Goal: Task Accomplishment & Management: Use online tool/utility

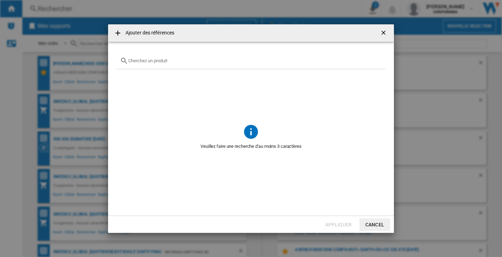
click at [141, 64] on div "Ajouter des ..." at bounding box center [250, 61] width 269 height 16
click at [142, 60] on input "Ajouter des ..." at bounding box center [255, 60] width 254 height 5
paste input "EES47300L"
click at [128, 60] on md-icon "Ajouter des ..." at bounding box center [124, 61] width 8 height 8
click at [128, 60] on input "EES47300" at bounding box center [250, 60] width 245 height 5
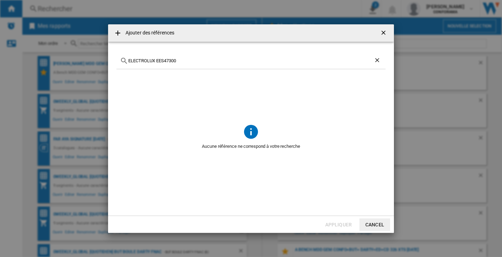
click at [188, 60] on input "ELECTROLUX EES47300" at bounding box center [250, 60] width 245 height 5
click at [188, 60] on input "ELECTROLUX EES47" at bounding box center [250, 60] width 245 height 5
type input "ELECTROLUX EES47"
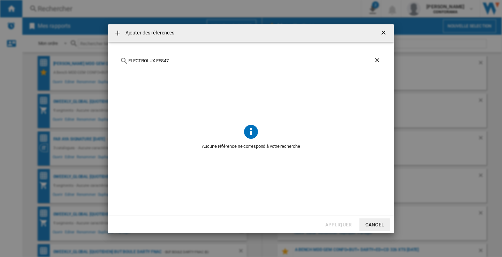
click at [386, 31] on ng-md-icon "getI18NText('BUTTONS.CLOSE_DIALOG')" at bounding box center [384, 33] width 8 height 8
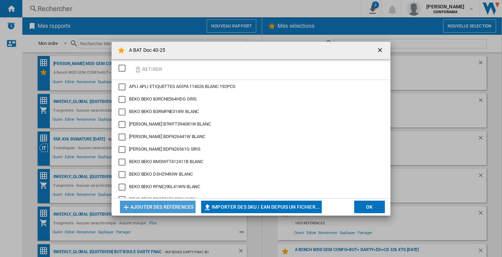
click at [157, 205] on button "Ajouter des références" at bounding box center [158, 207] width 76 height 13
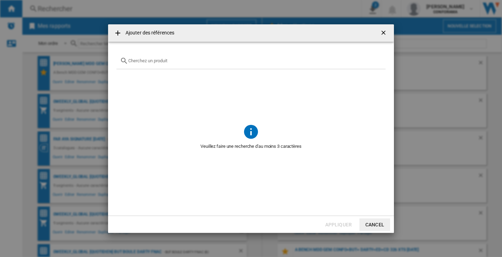
click at [138, 62] on input "Ajouter des ..." at bounding box center [255, 60] width 254 height 5
paste input "ELECTROLUX EES47"
type input "ELECTROLUX EES47"
click at [6, 84] on div "Ajouter des références ELECTROLUX EES47 Aucune référence ne correspond à votre …" at bounding box center [251, 128] width 502 height 257
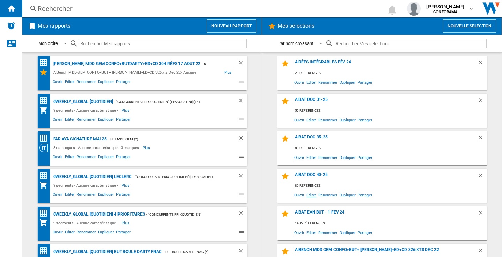
click at [309, 195] on span "Editer" at bounding box center [311, 195] width 12 height 9
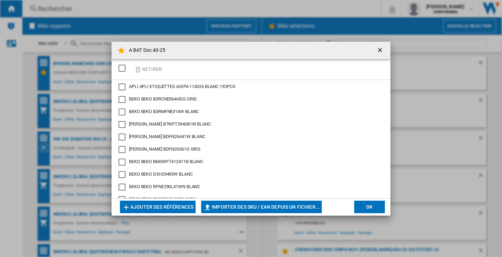
click at [171, 212] on button "Ajouter des références" at bounding box center [158, 207] width 76 height 13
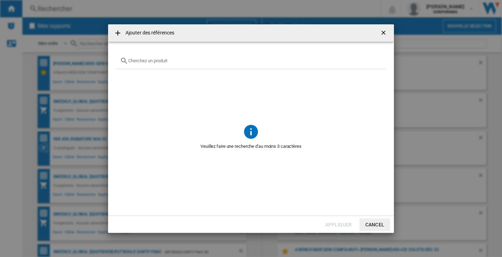
click at [149, 59] on input "text" at bounding box center [255, 60] width 254 height 5
paste input "ELECTROLUX EES47"
type input "ELECTROLUX EES47"
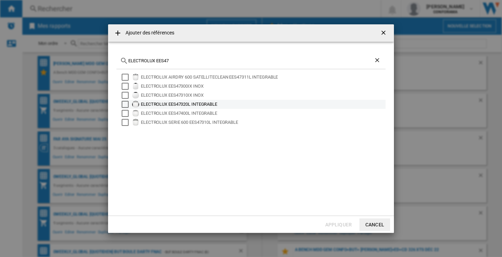
click at [125, 103] on div "Select" at bounding box center [125, 104] width 7 height 7
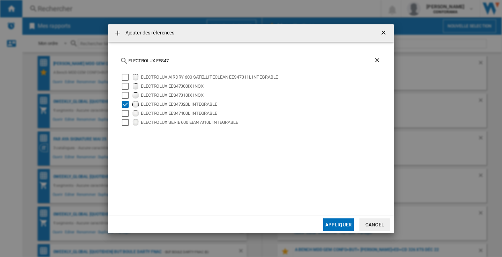
click at [338, 224] on button "Appliquer" at bounding box center [338, 225] width 31 height 13
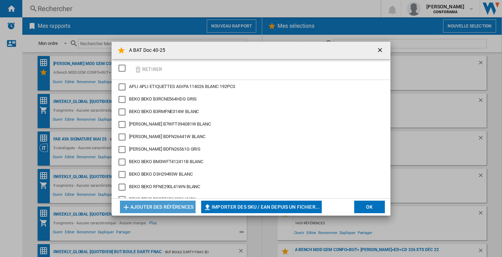
click at [158, 206] on button "Ajouter des références" at bounding box center [158, 207] width 76 height 13
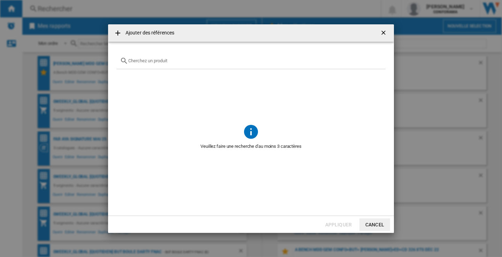
click at [148, 60] on input "{{getI18NText('SELECTIONS.EDITION_POPUP.OPEN_PRODUCTS_POPUP')}} {{::getI18NText…" at bounding box center [255, 60] width 254 height 5
paste input "OMR58RR0B"
click at [198, 57] on div "WHIRLPOOL OMR58RR0B" at bounding box center [250, 61] width 269 height 16
click at [195, 59] on input "WHIRLPOOL OMR58RR0B" at bounding box center [250, 60] width 245 height 5
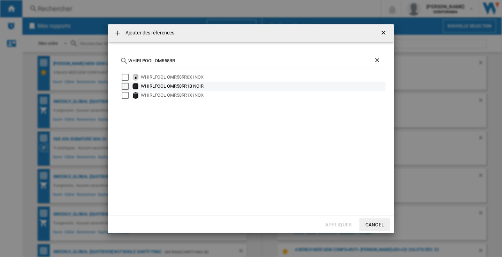
type input "WHIRLPOOL OMR58RR"
click at [125, 86] on div "Select" at bounding box center [125, 86] width 7 height 7
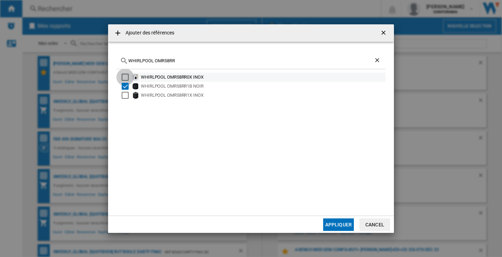
click at [126, 76] on div "Select" at bounding box center [125, 77] width 7 height 7
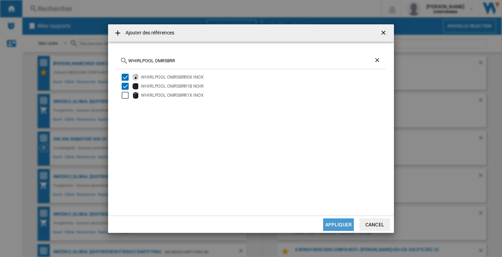
click at [335, 224] on button "Appliquer" at bounding box center [338, 225] width 31 height 13
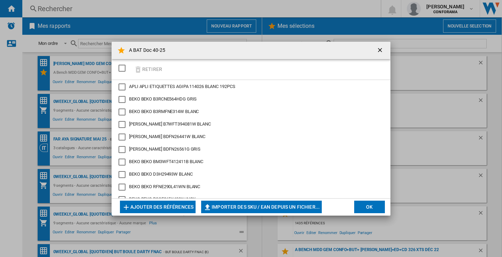
click at [135, 205] on button "Ajouter des références" at bounding box center [158, 207] width 76 height 13
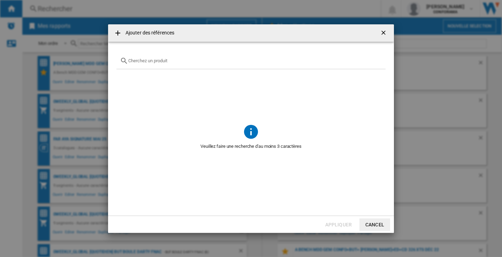
click at [140, 63] on input "{{getI18NText('SELECTIONS.EDITION_POPUP.OPEN_PRODUCTS_POPUP')}} {{::getI18NText…" at bounding box center [255, 60] width 254 height 5
paste input "R4*G19EW G"
click at [165, 61] on input "FAR R4*G19EW" at bounding box center [250, 60] width 245 height 5
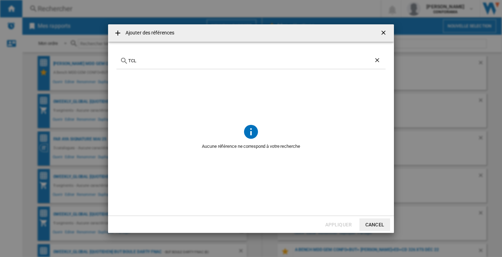
paste input "RP340BSD0"
click at [163, 61] on input "TCL RP340BSD" at bounding box center [250, 60] width 245 height 5
paste input "HS662A90X"
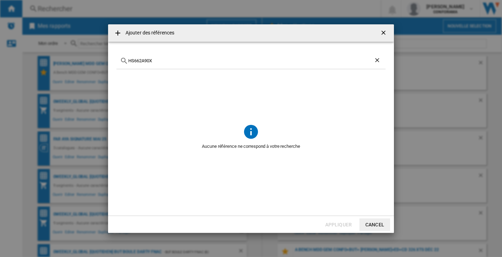
click at [129, 61] on input "HS662A90X" at bounding box center [250, 60] width 245 height 5
click at [180, 62] on input "HISENSE HS662A90X" at bounding box center [250, 60] width 245 height 5
paste input "TU50U7025FK"
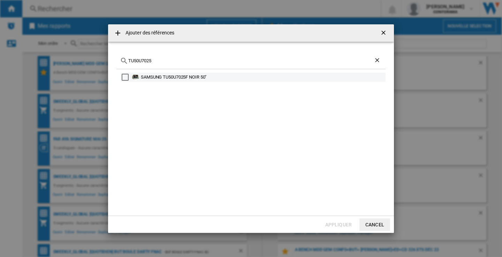
type input "TU50U7025"
click at [181, 77] on div "SAMSUNG TU50U7025F NOIR 50"" at bounding box center [262, 77] width 243 height 7
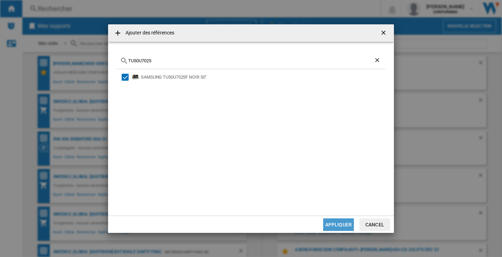
click at [333, 224] on button "Appliquer" at bounding box center [338, 225] width 31 height 13
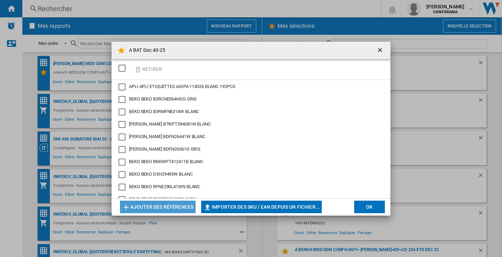
click at [144, 205] on button "Ajouter des références" at bounding box center [158, 207] width 76 height 13
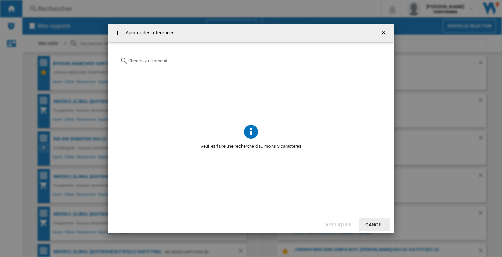
click at [139, 61] on input "{{getI18NText('SELECTIONS.EDITION_POPUP.OPEN_PRODUCTS_POPUP')}} {{::getI18NText…" at bounding box center [255, 60] width 254 height 5
paste input "55P71K"
type input "TCL 55P71K"
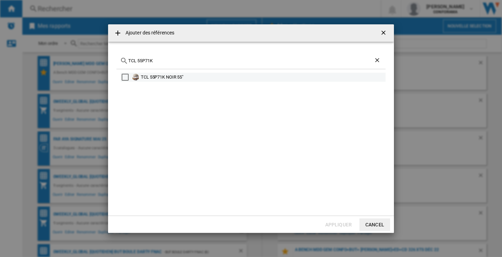
click at [152, 78] on div "TCL 55P71K NOIR 55"" at bounding box center [262, 77] width 243 height 7
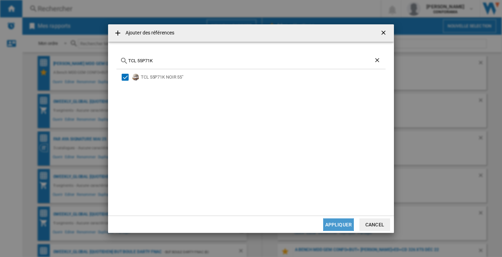
click at [336, 225] on button "Appliquer" at bounding box center [338, 225] width 31 height 13
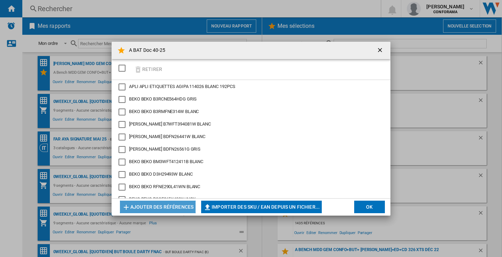
click at [145, 209] on button "Ajouter des références" at bounding box center [158, 207] width 76 height 13
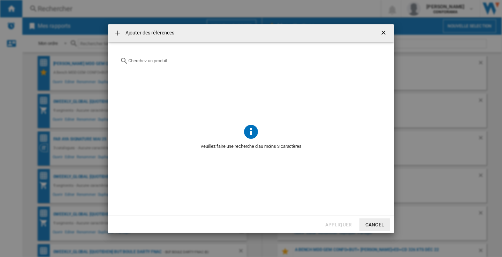
click at [148, 61] on input "{{getI18NText('SELECTIONS.EDITION_POPUP.OPEN_PRODUCTS_POPUP')}} {{::getI18NText…" at bounding box center [255, 60] width 254 height 5
paste input "55PUS8550/12"
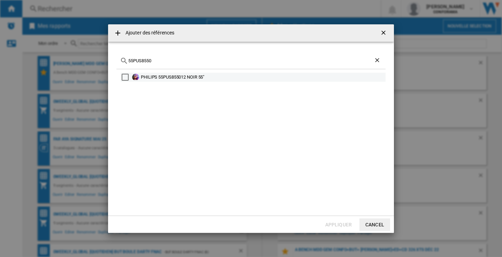
type input "55PUS8550"
click at [180, 77] on div "PHILIPS 55PUS855012 NOIR 55"" at bounding box center [262, 77] width 243 height 7
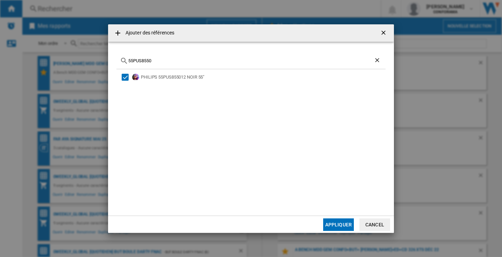
click at [340, 223] on button "Appliquer" at bounding box center [338, 225] width 31 height 13
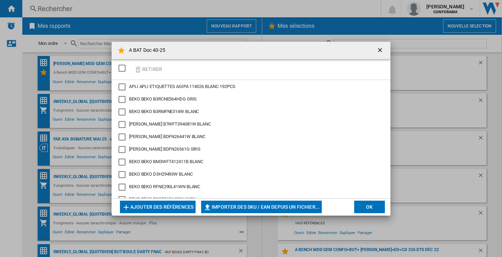
click at [179, 207] on button "Ajouter des références" at bounding box center [158, 207] width 76 height 13
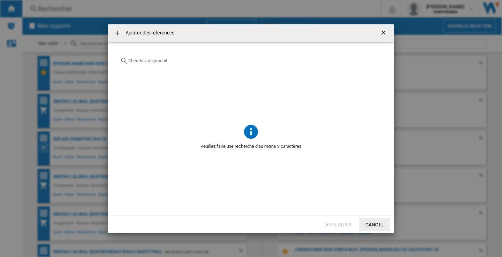
click at [164, 59] on input "{{getI18NText('SELECTIONS.EDITION_POPUP.OPEN_PRODUCTS_POPUP')}} {{::getI18NText…" at bounding box center [255, 60] width 254 height 5
paste input "40PFS6000/12"
type input "40PFS6000"
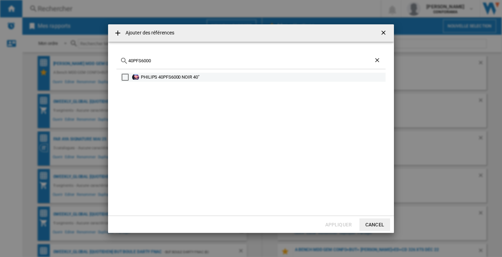
click at [187, 77] on div "PHILIPS 40PFS6000 NOIR 40"" at bounding box center [262, 77] width 243 height 7
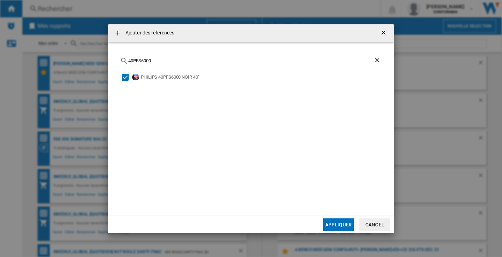
click at [331, 227] on button "Appliquer" at bounding box center [338, 225] width 31 height 13
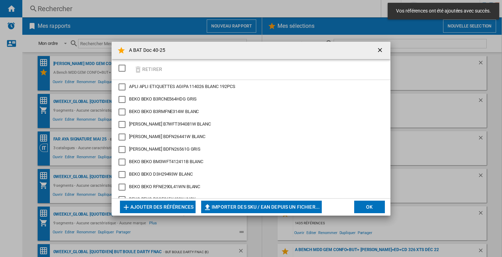
click at [151, 207] on button "Ajouter des références" at bounding box center [158, 207] width 76 height 13
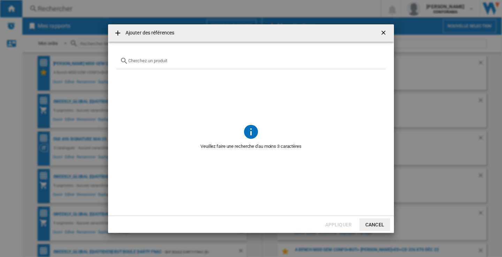
click at [145, 62] on input "{{getI18NText('SELECTIONS.EDITION_POPUP.OPEN_PRODUCTS_POPUP')}} {{::getI18NText…" at bounding box center [255, 60] width 254 height 5
paste input "ECAM 220.31.SB"
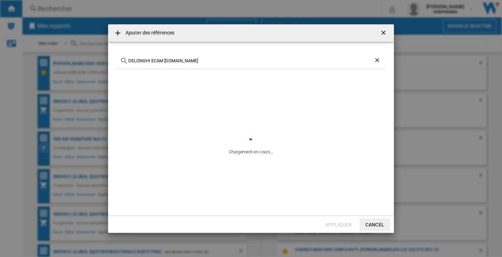
click at [164, 61] on input "DELONGHI ECAM 220.31.SB" at bounding box center [250, 60] width 245 height 5
click at [191, 59] on input "DELONGHI ECAM220.31.SB" at bounding box center [250, 60] width 245 height 5
type input "DELONGHI ECAM220"
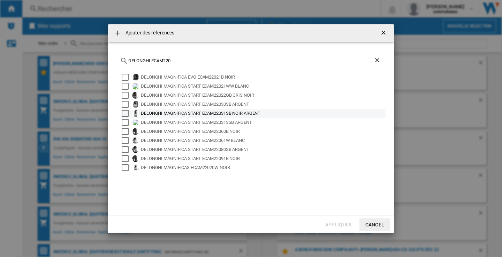
click at [228, 114] on div "DELONGHI MAGNIFICA START ECAM22031SB NOIR ARGENT" at bounding box center [262, 113] width 243 height 7
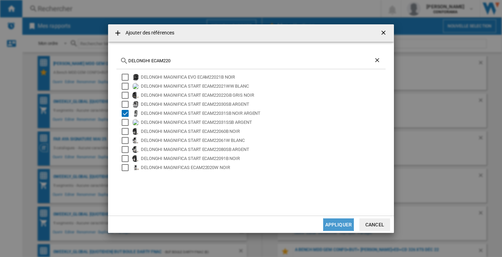
click at [333, 225] on button "Appliquer" at bounding box center [338, 225] width 31 height 13
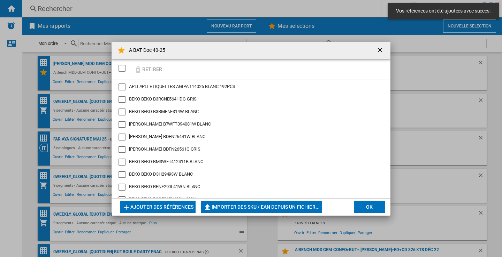
click at [171, 203] on button "Ajouter des références" at bounding box center [158, 207] width 76 height 13
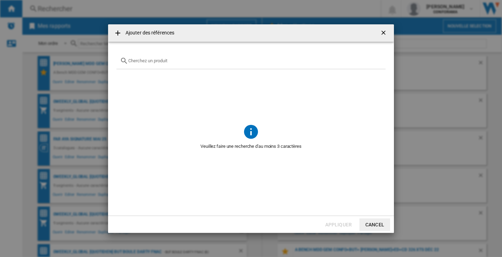
click at [171, 63] on input "{{getI18NText('SELECTIONS.EDITION_POPUP.OPEN_PRODUCTS_POPUP')}} {{::getI18NText…" at bounding box center [255, 60] width 254 height 5
click at [145, 63] on input "{{getI18NText('SELECTIONS.EDITION_POPUP.OPEN_PRODUCTS_POPUP')}} {{::getI18NText…" at bounding box center [255, 60] width 254 height 5
paste input "EZ5568F0"
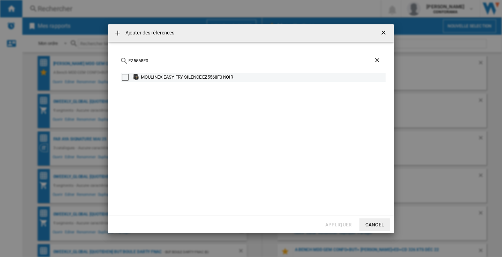
type input "EZ5568F0"
click at [218, 80] on div "MOULINEX EASY FRY SILENCE EZ5568F0 NOIR" at bounding box center [262, 77] width 243 height 7
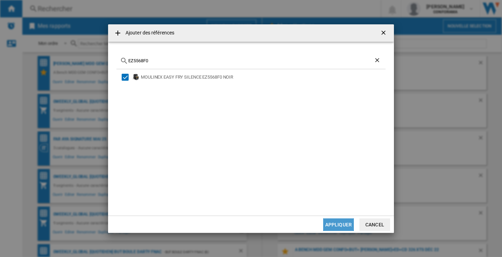
click at [335, 224] on button "Appliquer" at bounding box center [338, 225] width 31 height 13
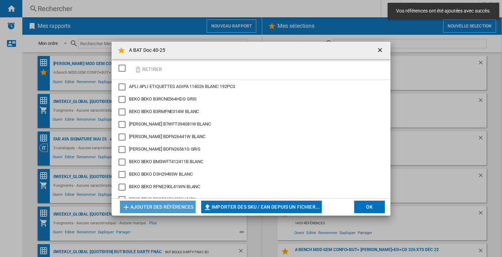
click at [166, 206] on button "Ajouter des références" at bounding box center [158, 207] width 76 height 13
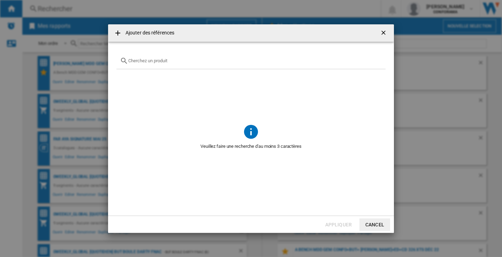
click at [142, 63] on input "{{getI18NText('SELECTIONS.EDITION_POPUP.OPEN_PRODUCTS_POPUP')}} {{::getI18NText…" at bounding box center [255, 60] width 254 height 5
paste input "RE31E810"
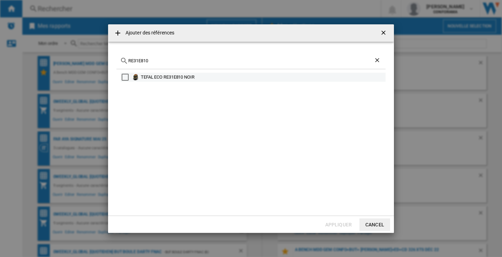
type input "RE31E810"
click at [176, 77] on div "TEFAL ECO RE31E810 NOIR" at bounding box center [262, 77] width 243 height 7
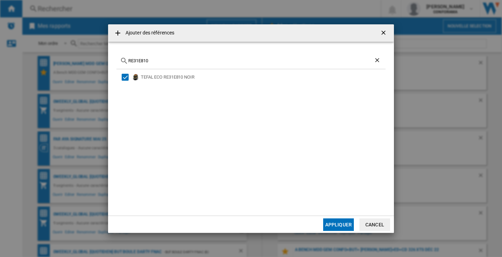
click at [338, 225] on button "Appliquer" at bounding box center [338, 225] width 31 height 13
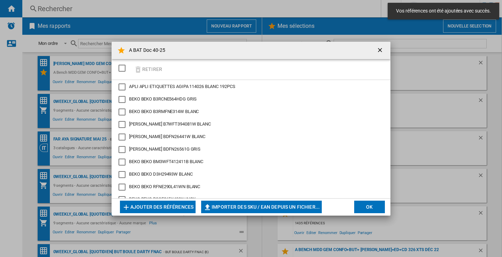
click at [181, 207] on button "Ajouter des références" at bounding box center [158, 207] width 76 height 13
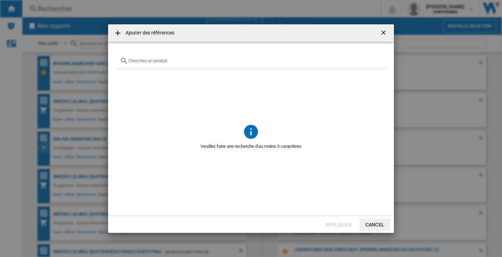
click at [159, 60] on input "{{getI18NText('SELECTIONS.EDITION_POPUP.OPEN_PRODUCTS_POPUP')}} {{::getI18NText…" at bounding box center [255, 60] width 254 height 5
paste input "MQ50220M"
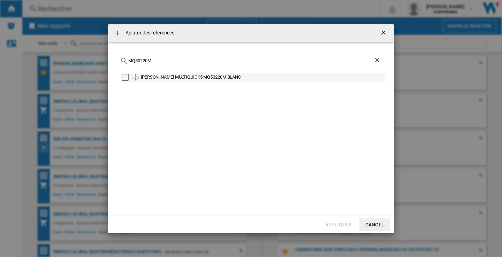
type input "MQ50220M"
click at [196, 77] on div "BRAUN MULTIQUICK5 MQ50220M BLANC" at bounding box center [262, 77] width 243 height 7
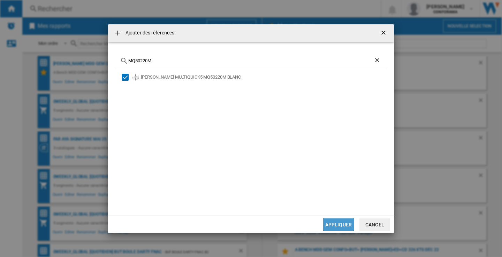
click at [337, 227] on button "Appliquer" at bounding box center [338, 225] width 31 height 13
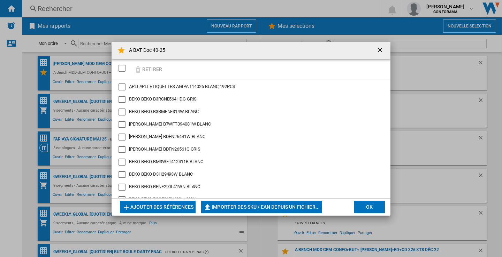
click at [162, 206] on button "Ajouter des références" at bounding box center [158, 207] width 76 height 13
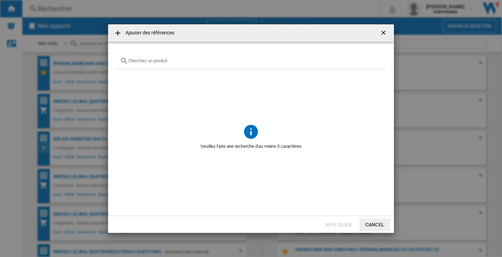
click at [153, 61] on input "{{getI18NText('SELECTIONS.EDITION_POPUP.OPEN_PRODUCTS_POPUP')}} {{::getI18NText…" at bounding box center [255, 60] width 254 height 5
paste input "MS32DG4504AT"
type input "MS32DG4504AT"
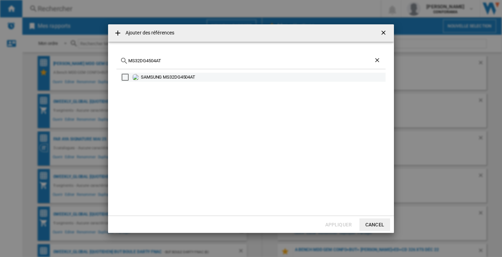
click at [186, 80] on div "SAMSUNG MS32DG4504AT" at bounding box center [262, 77] width 243 height 7
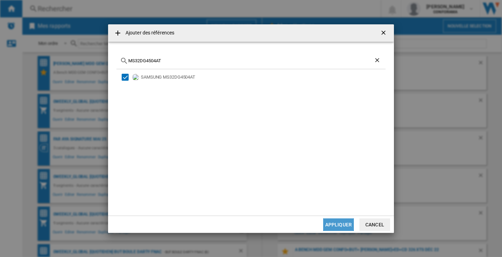
click at [335, 224] on button "Appliquer" at bounding box center [338, 225] width 31 height 13
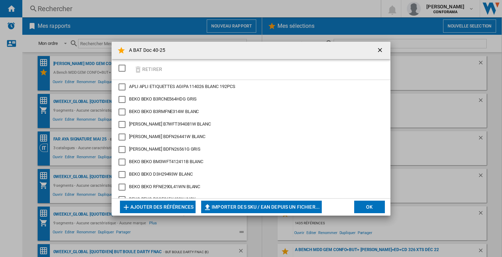
click at [165, 205] on button "Ajouter des références" at bounding box center [158, 207] width 76 height 13
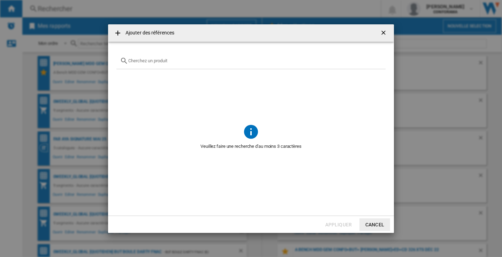
click at [148, 61] on input "{{getI18NText('SELECTIONS.EDITION_POPUP.OPEN_PRODUCTS_POPUP')}} {{::getI18NText…" at bounding box center [255, 60] width 254 height 5
paste input "CHD113DWWS FR"
click at [128, 60] on input "CHD113DWW" at bounding box center [250, 60] width 245 height 5
click at [223, 61] on input "HOTPOINT CHD113DWW" at bounding box center [250, 60] width 245 height 5
click at [169, 61] on input "HOTPOINT CHD113DW" at bounding box center [250, 60] width 245 height 5
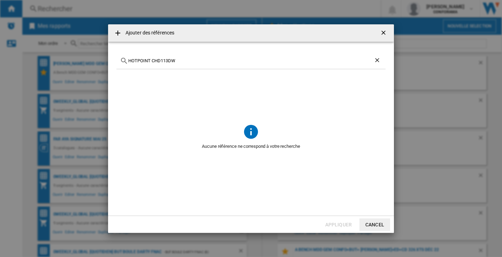
click at [169, 61] on input "HOTPOINT CHD113DW" at bounding box center [250, 60] width 245 height 5
paste input "43E77Q"
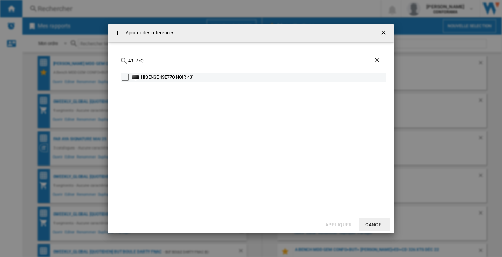
type input "43E77Q"
click at [180, 77] on div "HISENSE 43E77Q NOIR 43"" at bounding box center [262, 77] width 243 height 7
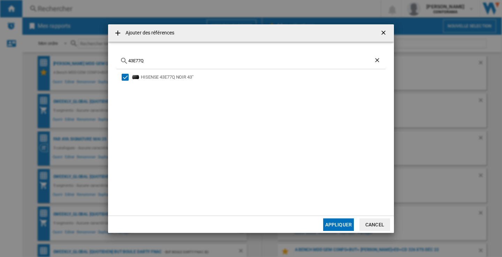
click at [327, 222] on button "Appliquer" at bounding box center [338, 225] width 31 height 13
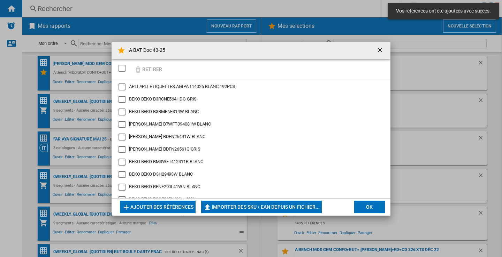
click at [176, 206] on button "Ajouter des références" at bounding box center [158, 207] width 76 height 13
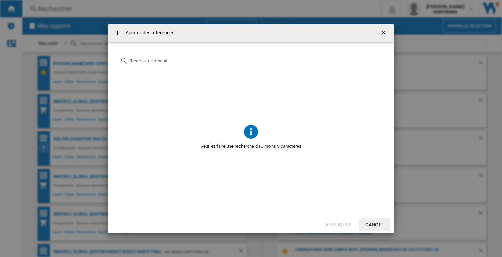
click at [146, 61] on input "{{getI18NText('SELECTIONS.EDITION_POPUP.OPEN_PRODUCTS_POPUP')}} {{::getI18NText…" at bounding box center [255, 60] width 254 height 5
paste input "TQ65Q7F3AUXXC"
click at [159, 61] on input "TQ65Q7F3" at bounding box center [250, 60] width 245 height 5
paste input "U75U7025FKXXC"
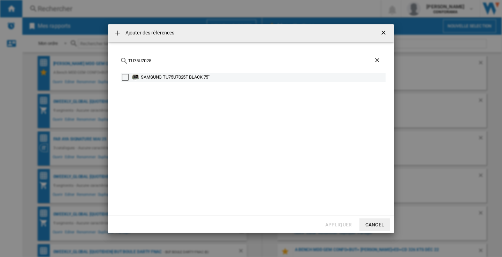
type input "TU75U7025"
click at [179, 78] on div "SAMSUNG TU75U7025F BLACK 75"" at bounding box center [262, 77] width 243 height 7
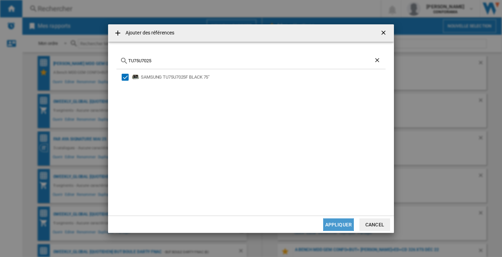
click at [332, 223] on button "Appliquer" at bounding box center [338, 225] width 31 height 13
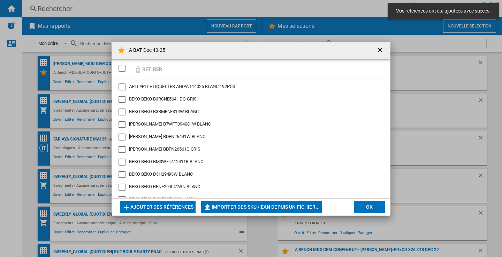
click at [185, 207] on button "Ajouter des références" at bounding box center [158, 207] width 76 height 13
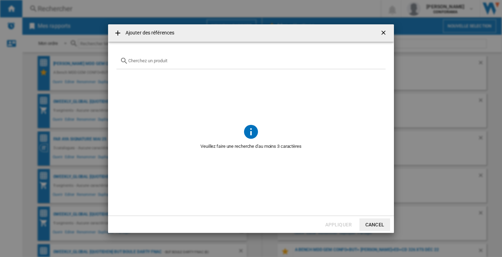
click at [159, 63] on input "{{getI18NText('SELECTIONS.EDITION_POPUP.OPEN_PRODUCTS_POPUP')}} {{::getI18NText…" at bounding box center [255, 60] width 254 height 5
paste input "TQ65Q7F3AUXXC"
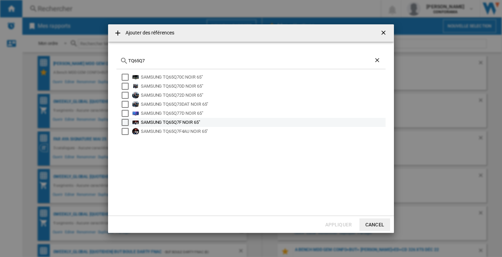
type input "TQ65Q7"
click at [194, 124] on div "SAMSUNG TQ65Q7F NOIR 65"" at bounding box center [262, 122] width 243 height 7
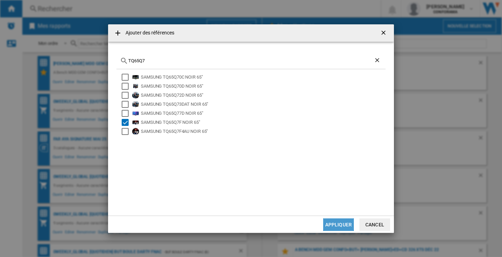
click at [331, 222] on button "Appliquer" at bounding box center [338, 225] width 31 height 13
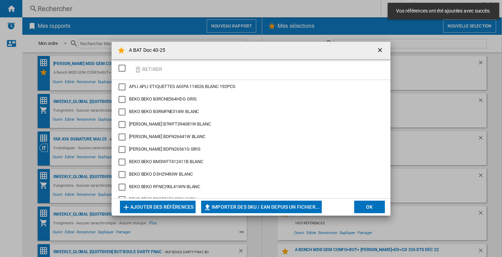
click at [166, 203] on button "Ajouter des références" at bounding box center [158, 207] width 76 height 13
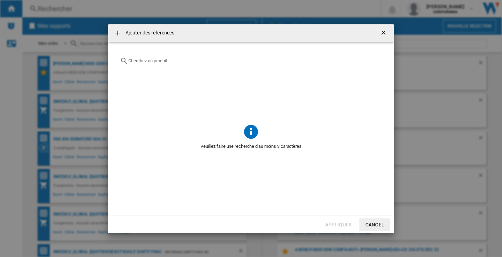
click at [155, 63] on input "{{getI18NText('SELECTIONS.EDITION_POPUP.OPEN_PRODUCTS_POPUP')}} {{::getI18NText…" at bounding box center [255, 60] width 254 height 5
paste input "75QNED82A6B"
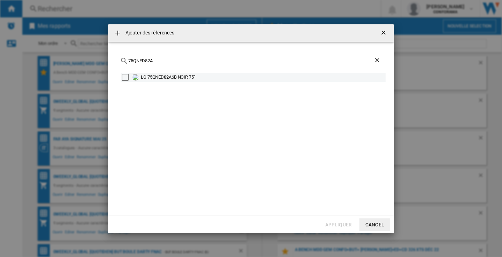
type input "75QNED82A"
click at [175, 78] on div "LG 75QNED82A6B NOIR 75"" at bounding box center [262, 77] width 243 height 7
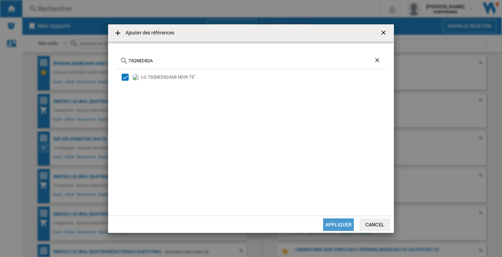
click at [330, 223] on button "Appliquer" at bounding box center [338, 225] width 31 height 13
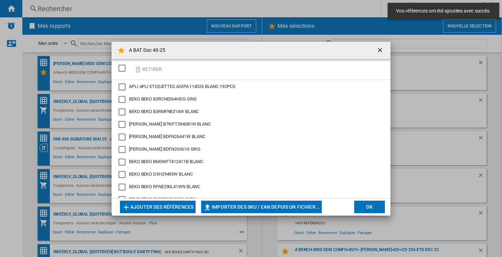
click at [185, 207] on button "Ajouter des références" at bounding box center [158, 207] width 76 height 13
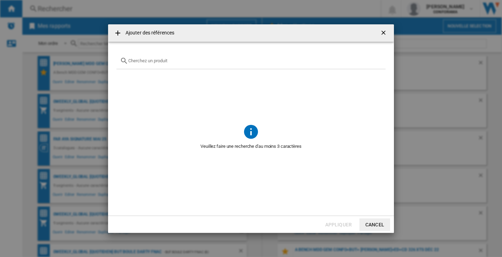
click at [143, 61] on input "{{getI18NText('SELECTIONS.EDITION_POPUP.OPEN_PRODUCTS_POPUP')}} {{::getI18NText…" at bounding box center [255, 60] width 254 height 5
paste input "TU85U7025FKXXC"
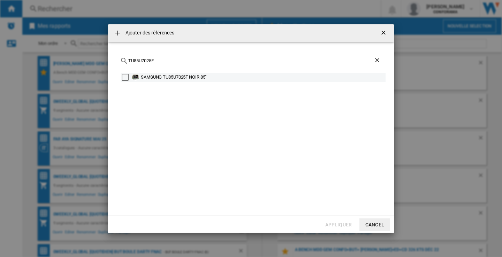
type input "TU85U7025F"
click at [198, 77] on div "SAMSUNG TU85U7025F NOIR 85"" at bounding box center [262, 77] width 243 height 7
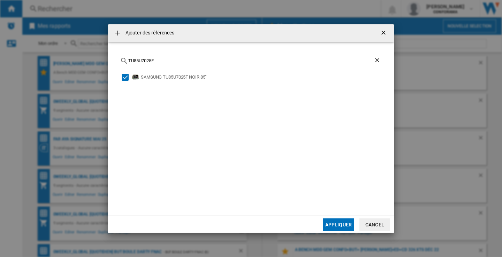
click at [330, 226] on button "Appliquer" at bounding box center [338, 225] width 31 height 13
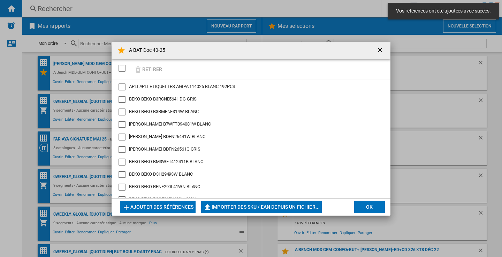
click at [148, 208] on button "Ajouter des références" at bounding box center [158, 207] width 76 height 13
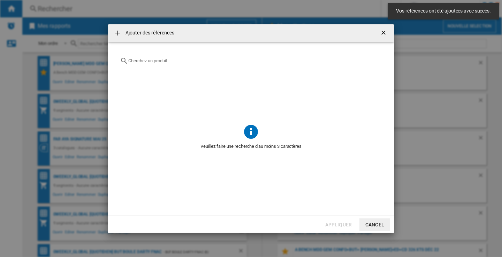
click at [142, 61] on input "{{getI18NText('SELECTIONS.EDITION_POPUP.OPEN_PRODUCTS_POPUP')}} {{::getI18NText…" at bounding box center [255, 60] width 254 height 5
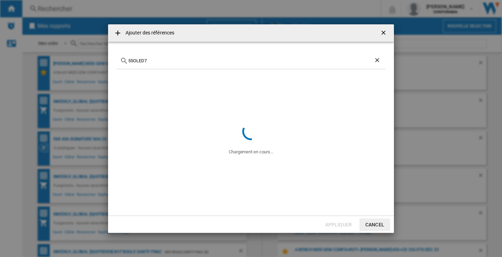
type input "55OLED7"
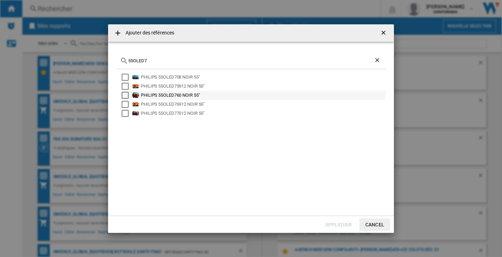
click at [197, 94] on div "PHILIPS 55OLED760 NOIR 55"" at bounding box center [262, 95] width 243 height 7
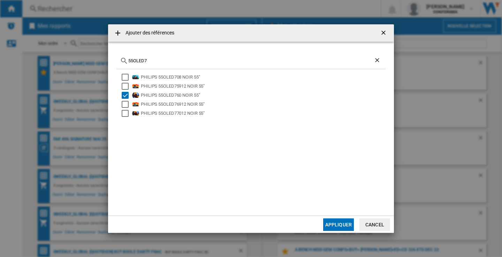
click at [341, 223] on button "Appliquer" at bounding box center [338, 225] width 31 height 13
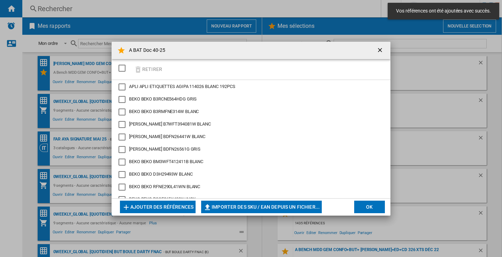
click at [179, 204] on button "Ajouter des références" at bounding box center [158, 207] width 76 height 13
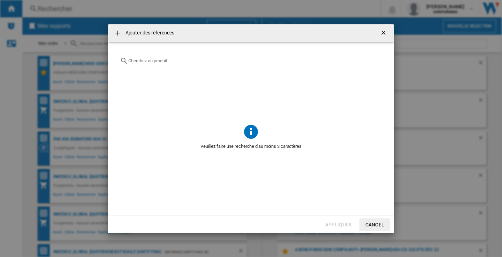
click at [197, 61] on input "{{getI18NText('SELECTIONS.EDITION_POPUP.OPEN_PRODUCTS_POPUP')}} {{::getI18NText…" at bounding box center [255, 60] width 254 height 5
paste input "HW-T420"
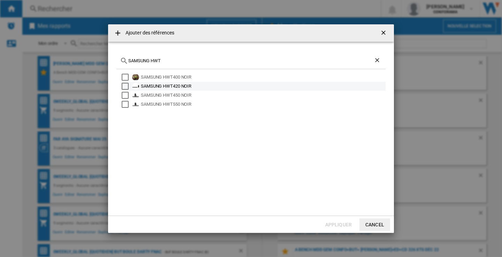
type input "SAMSUNG HWT"
click at [177, 87] on div "SAMSUNG HWT420 NOIR" at bounding box center [262, 86] width 243 height 7
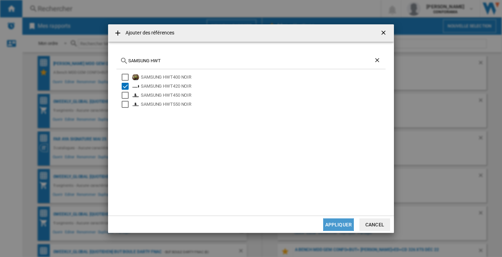
click at [336, 223] on button "Appliquer" at bounding box center [338, 225] width 31 height 13
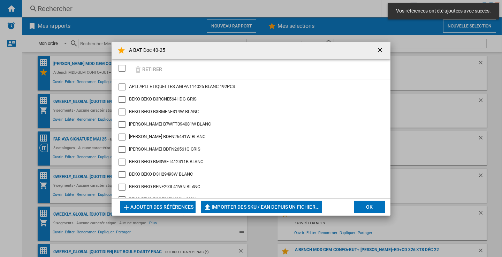
click at [149, 204] on button "Ajouter des références" at bounding box center [158, 207] width 76 height 13
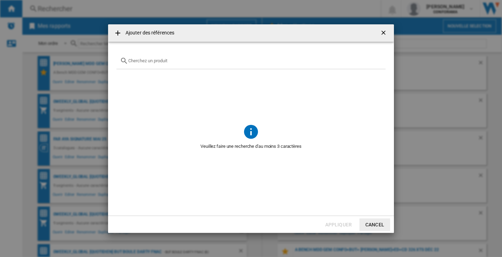
click at [156, 64] on div "{{getI18NText('SELECTIONS.EDITION_POPUP.OPEN_PRODUCTS_POPUP')}} {{::getI18NText…" at bounding box center [250, 61] width 269 height 16
click at [158, 61] on input "{{getI18NText('SELECTIONS.EDITION_POPUP.OPEN_PRODUCTS_POPUP')}} {{::getI18NText…" at bounding box center [255, 60] width 254 height 5
click at [145, 60] on input "JBL SBS55" at bounding box center [250, 60] width 245 height 5
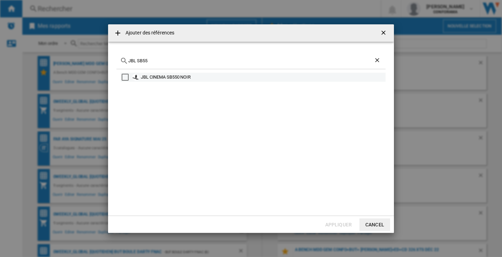
type input "JBL SB55"
click at [166, 79] on div "JBL CINEMA SB550 NOIR" at bounding box center [262, 77] width 243 height 7
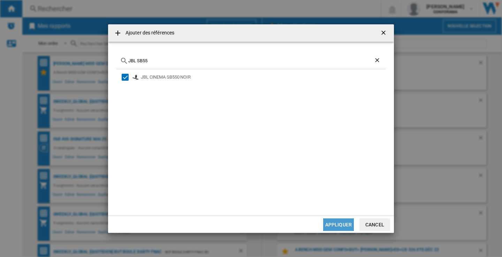
click at [340, 226] on button "Appliquer" at bounding box center [338, 225] width 31 height 13
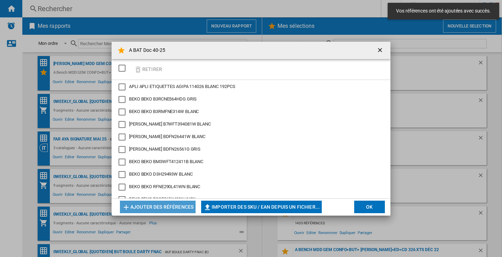
click at [183, 204] on button "Ajouter des références" at bounding box center [158, 207] width 76 height 13
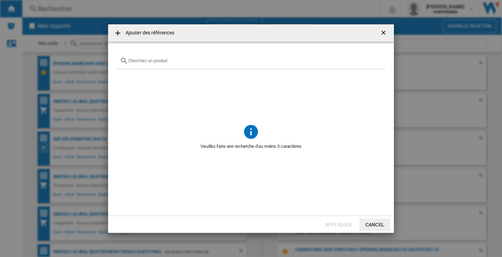
click at [168, 62] on input "{{getI18NText('SELECTIONS.EDITION_POPUP.OPEN_PRODUCTS_POPUP')}} {{::getI18NText…" at bounding box center [255, 60] width 254 height 5
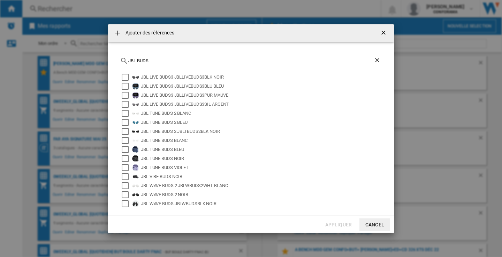
type input "JBL BUDS"
click at [167, 175] on div "JBL VIBE BUDS NOIR" at bounding box center [262, 176] width 243 height 7
click at [331, 224] on button "Appliquer" at bounding box center [338, 225] width 31 height 13
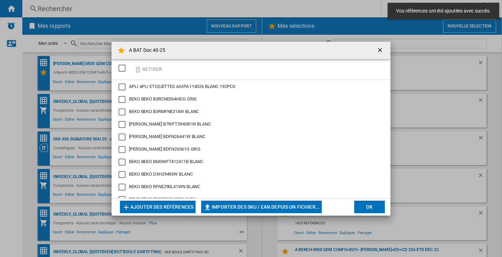
click at [154, 207] on button "Ajouter des références" at bounding box center [158, 207] width 76 height 13
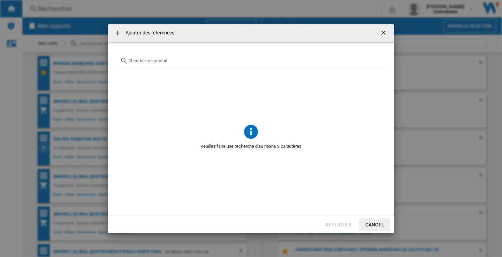
click at [177, 61] on input "{{getI18NText('SELECTIONS.EDITION_POPUP.OPEN_PRODUCTS_POPUP')}} {{::getI18NText…" at bounding box center [255, 60] width 254 height 5
paste input "PARTY BOOST S"
type input "PARTY BOOST S"
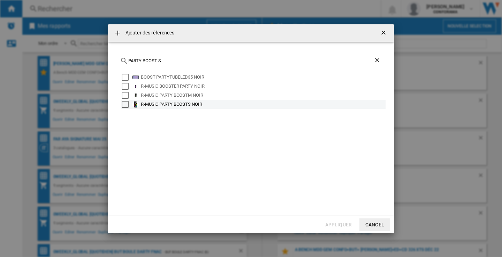
click at [180, 103] on div "R-MUSIC PARTY BOOSTS NOIR" at bounding box center [262, 104] width 243 height 7
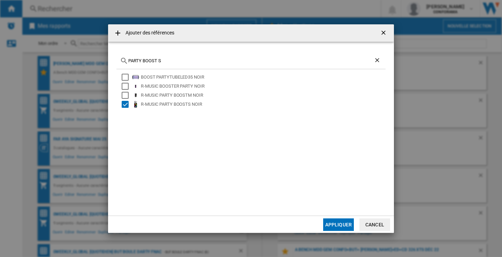
click at [340, 223] on button "Appliquer" at bounding box center [338, 225] width 31 height 13
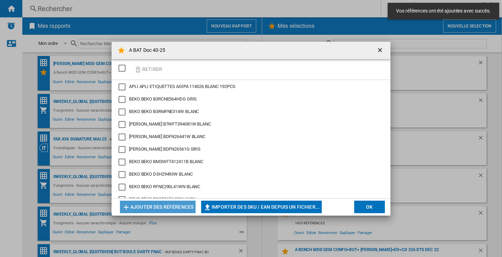
click at [158, 203] on button "Ajouter des références" at bounding box center [158, 207] width 76 height 13
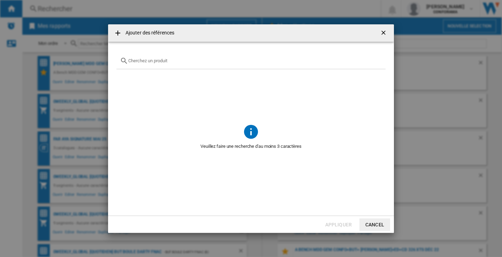
click at [168, 55] on div "{{getI18NText('SELECTIONS.EDITION_POPUP.OPEN_PRODUCTS_POPUP')}} {{::getI18NText…" at bounding box center [250, 61] width 269 height 16
click at [168, 59] on input "{{getI18NText('SELECTIONS.EDITION_POPUP.OPEN_PRODUCTS_POPUP')}} {{::getI18NText…" at bounding box center [255, 60] width 254 height 5
paste input "PARTY THUNDER HP500"
click at [165, 61] on input "PARTY THUNDER HP500" at bounding box center [250, 60] width 245 height 5
drag, startPoint x: 145, startPoint y: 60, endPoint x: 200, endPoint y: 64, distance: 55.5
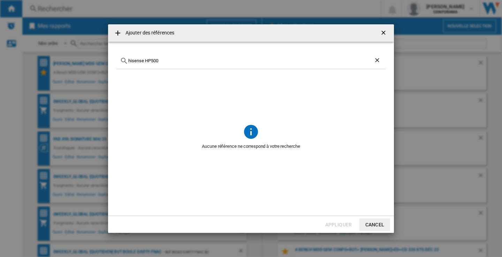
click at [200, 64] on div "hisense HP500" at bounding box center [250, 61] width 269 height 16
paste input "RB329N4WDE"
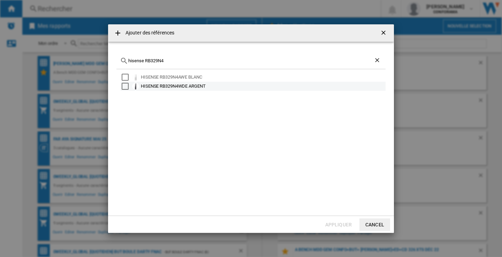
type input "hisense RB329N4"
click at [176, 87] on div "HISENSE RB329N4WDE ARGENT" at bounding box center [262, 86] width 243 height 7
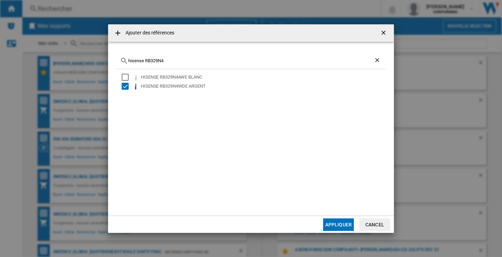
click at [328, 224] on button "Appliquer" at bounding box center [338, 225] width 31 height 13
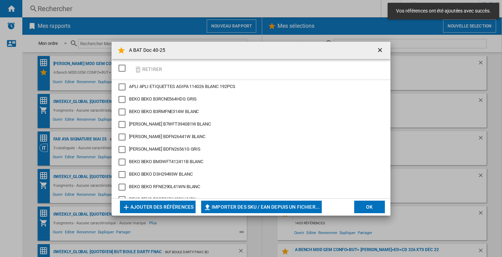
click at [179, 206] on button "Ajouter des références" at bounding box center [158, 207] width 76 height 13
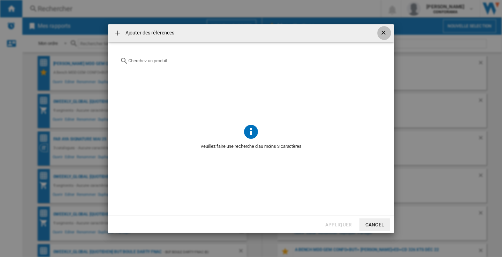
click at [382, 30] on ng-md-icon "getI18NText('BUTTONS.CLOSE_DIALOG')" at bounding box center [384, 33] width 8 height 8
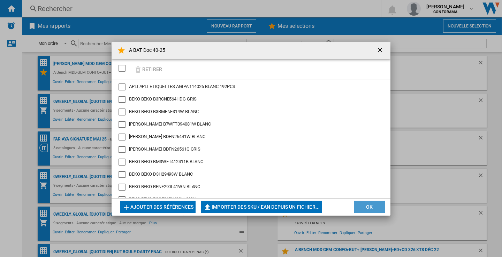
click at [372, 207] on button "OK" at bounding box center [369, 207] width 31 height 13
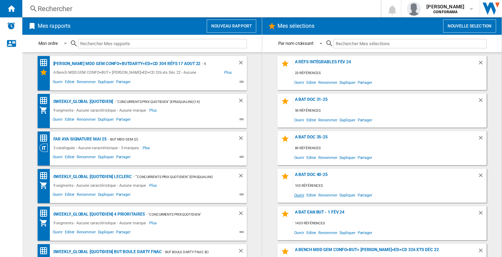
click at [297, 197] on span "Ouvrir" at bounding box center [299, 195] width 12 height 9
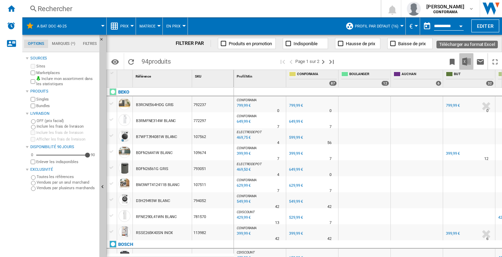
click at [467, 63] on img "Télécharger au format Excel" at bounding box center [466, 61] width 8 height 8
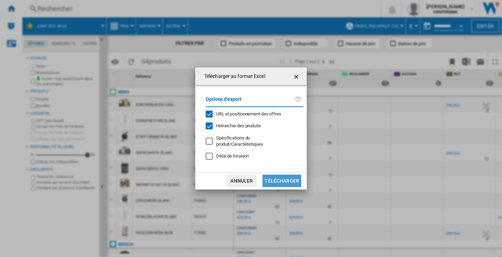
click at [283, 175] on button "Télécharger" at bounding box center [281, 181] width 39 height 13
